Goal: Task Accomplishment & Management: Use online tool/utility

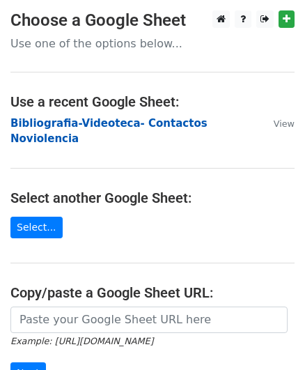
click at [128, 121] on strong "Bibliografia-Videoteca- Contactos Noviolencia" at bounding box center [108, 131] width 197 height 29
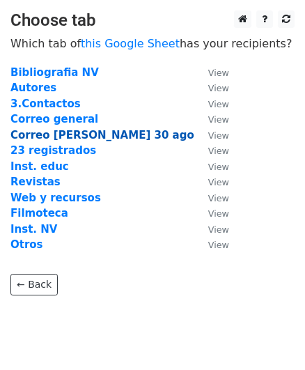
click at [66, 135] on strong "Correo [PERSON_NAME] 30 ago" at bounding box center [102, 135] width 184 height 13
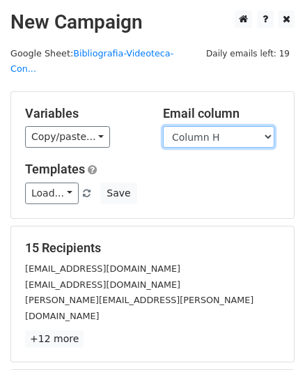
click at [229, 126] on select "Column A Column B Column C Column D Column E Column F Column G Column H Column …" at bounding box center [219, 137] width 112 height 22
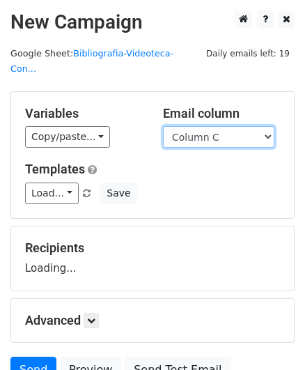
click at [223, 126] on select "Column A Column B Column C Column D Column E Column F Column G Column H Column …" at bounding box center [219, 137] width 112 height 22
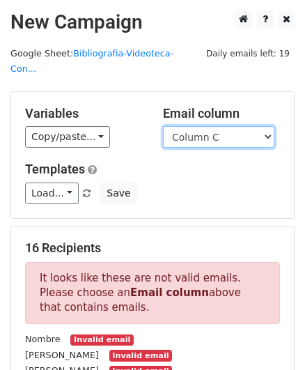
select select "Column H"
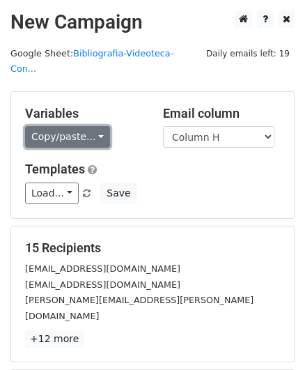
click at [70, 126] on link "Copy/paste..." at bounding box center [67, 137] width 85 height 22
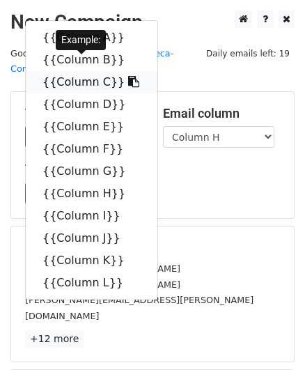
click at [128, 76] on icon at bounding box center [133, 81] width 11 height 11
